Goal: Navigation & Orientation: Find specific page/section

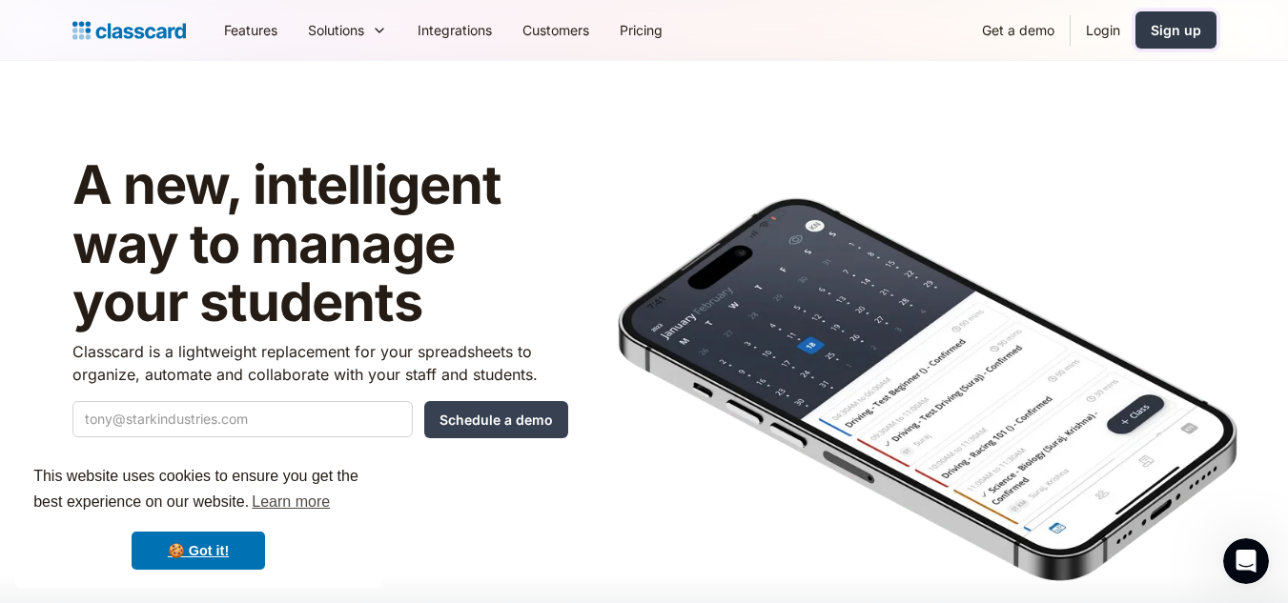
click at [1186, 30] on div "Sign up" at bounding box center [1176, 30] width 51 height 20
click at [1090, 20] on link "Login" at bounding box center [1102, 30] width 65 height 43
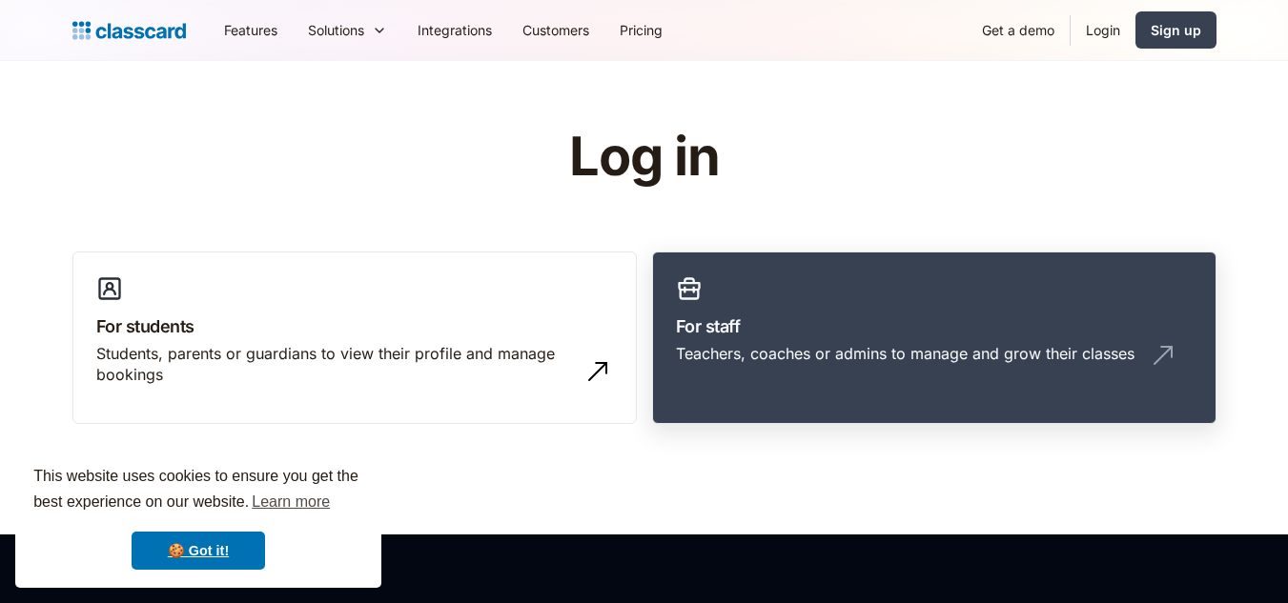
click at [829, 335] on h3 "For staff" at bounding box center [934, 327] width 517 height 26
